Goal: Task Accomplishment & Management: Manage account settings

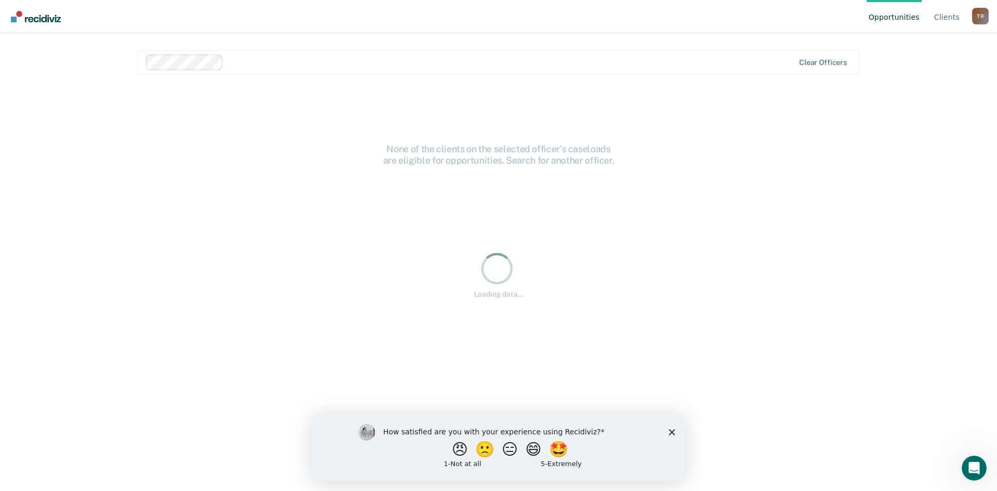
click at [667, 432] on div "How satisfied are you with your experience using Recidiviz? 😠 🙁 😑 😄 🤩 1 - Not a…" at bounding box center [499, 446] width 372 height 67
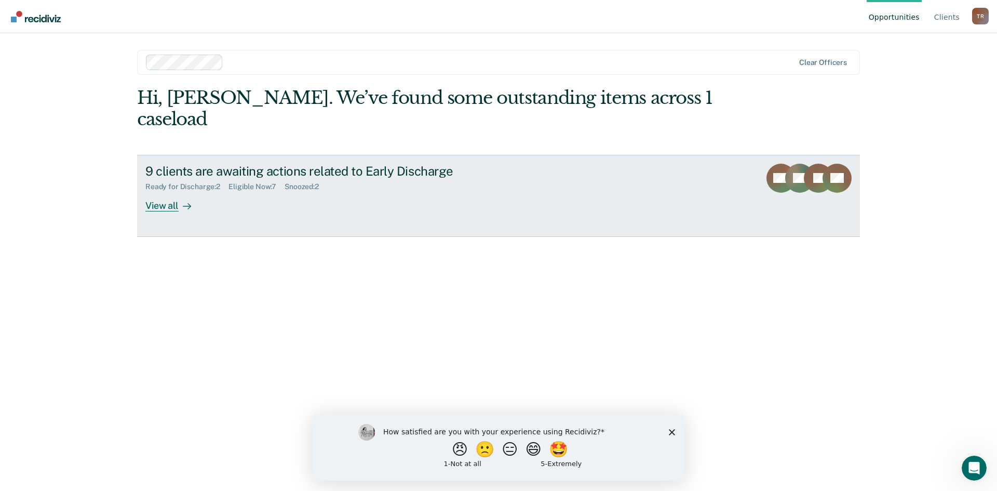
click at [669, 182] on link "9 clients are awaiting actions related to Early Discharge Ready for Discharge :…" at bounding box center [498, 196] width 723 height 82
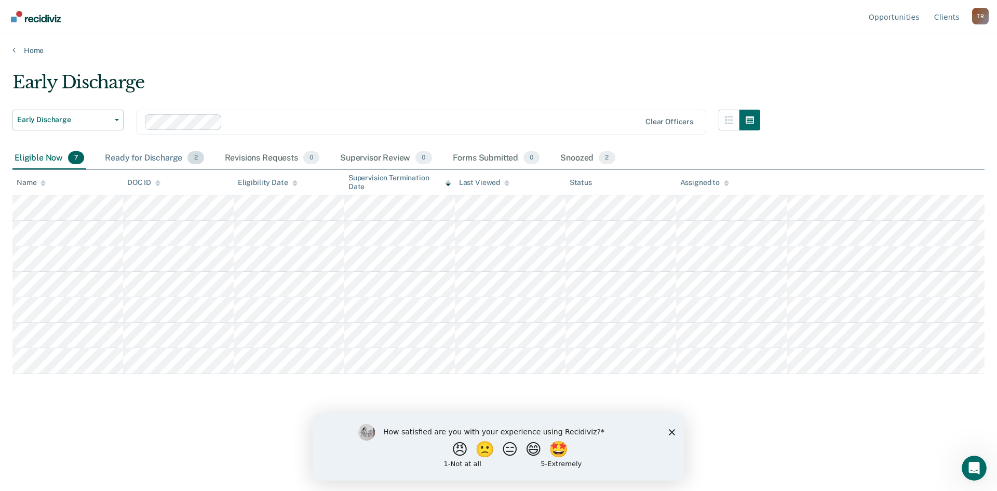
click at [166, 156] on div "Ready for Discharge 2" at bounding box center [154, 158] width 103 height 23
